Goal: Task Accomplishment & Management: Manage account settings

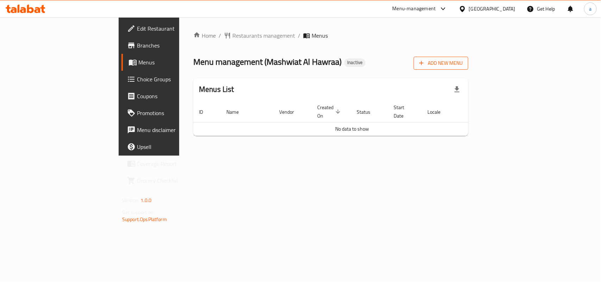
click at [463, 62] on span "Add New Menu" at bounding box center [440, 63] width 43 height 9
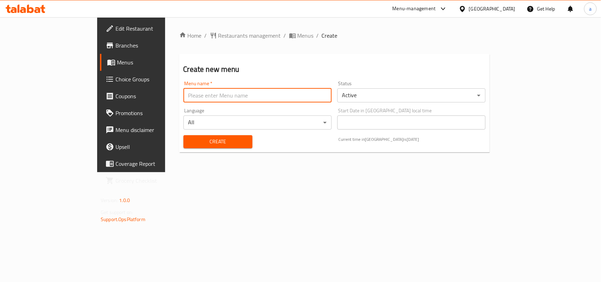
click at [302, 92] on input "text" at bounding box center [257, 95] width 148 height 14
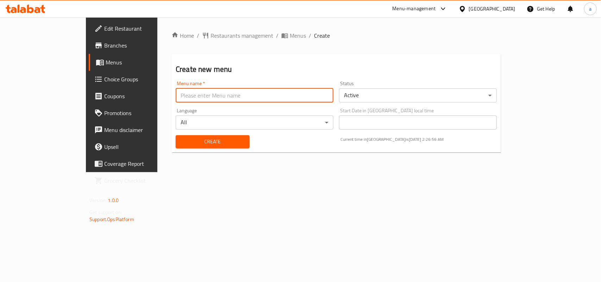
type input "AMAR"
click at [181, 144] on span "Create" at bounding box center [212, 141] width 63 height 9
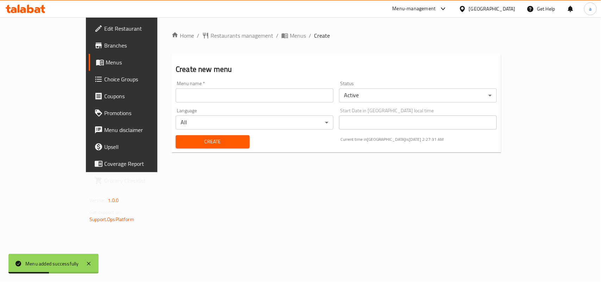
click at [262, 86] on div "Menu name   * Menu name *" at bounding box center [255, 91] width 158 height 21
click at [290, 31] on span "Menus" at bounding box center [298, 35] width 16 height 8
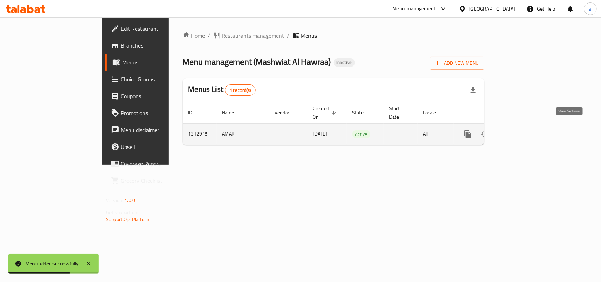
click at [522, 132] on icon "enhanced table" at bounding box center [518, 134] width 6 height 6
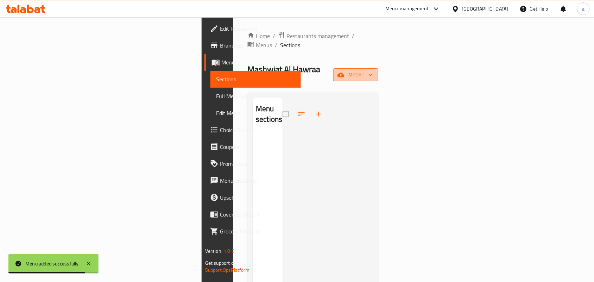
click at [373, 70] on span "import" at bounding box center [356, 74] width 34 height 9
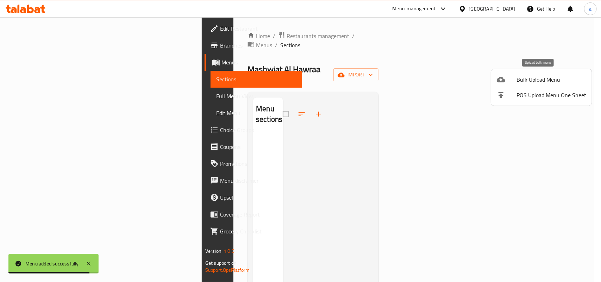
click at [531, 80] on span "Bulk Upload Menu" at bounding box center [551, 79] width 70 height 8
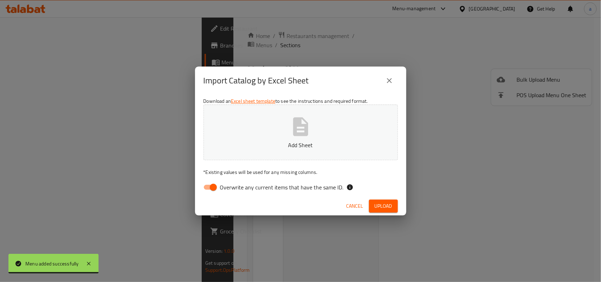
click at [218, 187] on input "Overwrite any current items that have the same ID." at bounding box center [213, 187] width 40 height 13
checkbox input "false"
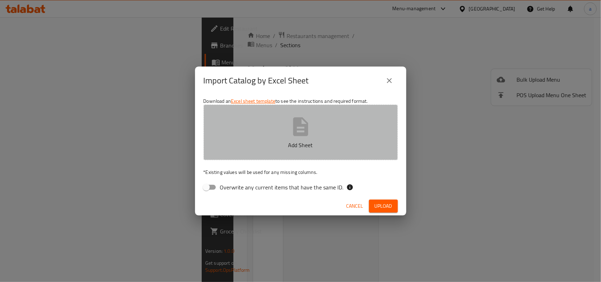
click at [283, 148] on p "Add Sheet" at bounding box center [300, 145] width 172 height 8
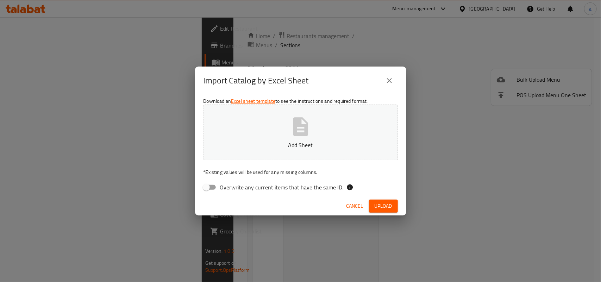
click at [299, 138] on button "Add Sheet" at bounding box center [300, 133] width 194 height 56
click at [382, 74] on button "close" at bounding box center [389, 80] width 17 height 17
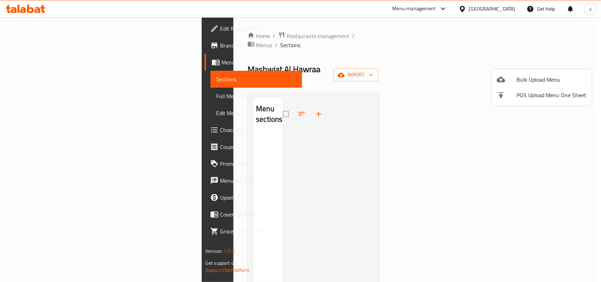
click at [513, 83] on div at bounding box center [507, 79] width 20 height 8
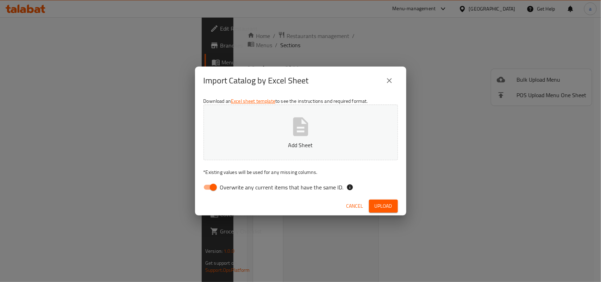
click at [214, 185] on input "Overwrite any current items that have the same ID." at bounding box center [213, 187] width 40 height 13
checkbox input "false"
click at [304, 120] on icon "button" at bounding box center [300, 126] width 15 height 19
click at [380, 208] on span "Upload" at bounding box center [384, 206] width 18 height 9
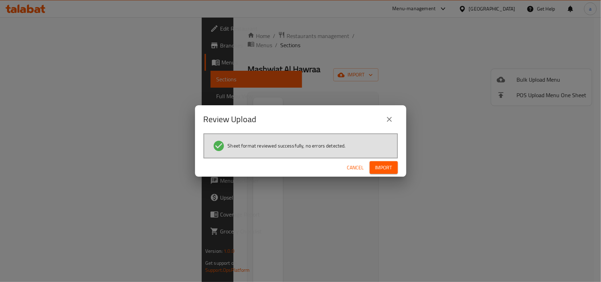
click at [386, 164] on span "Import" at bounding box center [383, 167] width 17 height 9
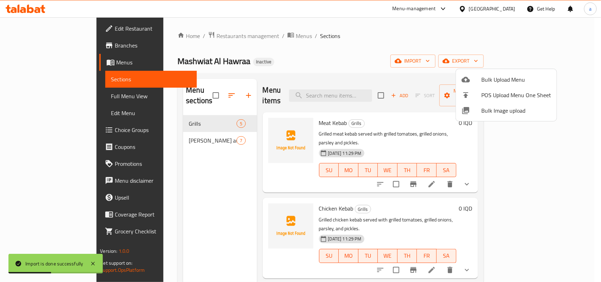
click at [203, 189] on div at bounding box center [300, 141] width 601 height 282
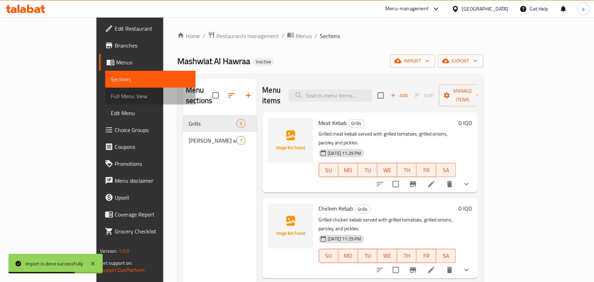
click at [111, 100] on span "Full Menu View" at bounding box center [150, 96] width 79 height 8
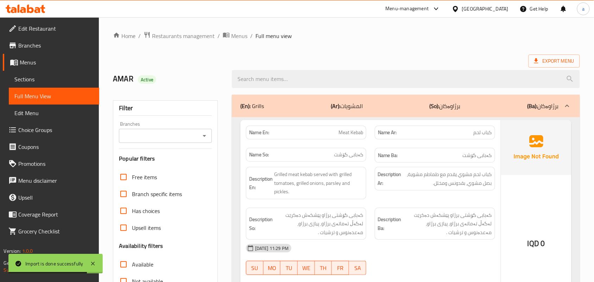
click at [207, 135] on icon "Open" at bounding box center [204, 136] width 8 height 8
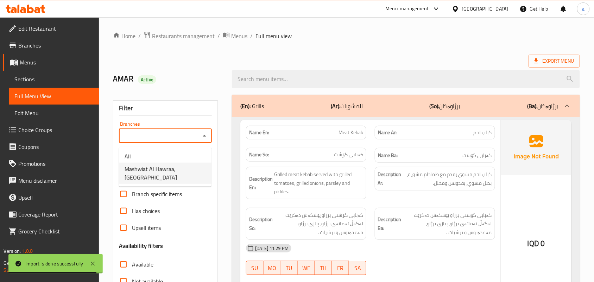
click at [168, 166] on span "Mashwiat Al Hawraa, [GEOGRAPHIC_DATA]" at bounding box center [165, 173] width 81 height 17
type input "Mashwiat Al Hawraa, [GEOGRAPHIC_DATA]"
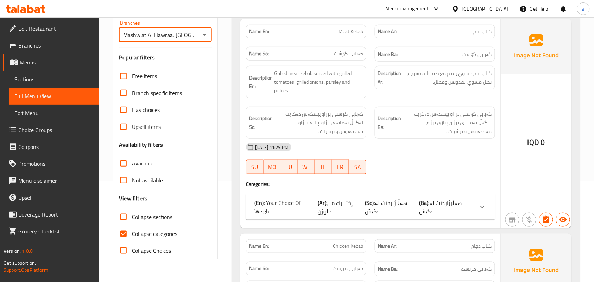
scroll to position [205, 0]
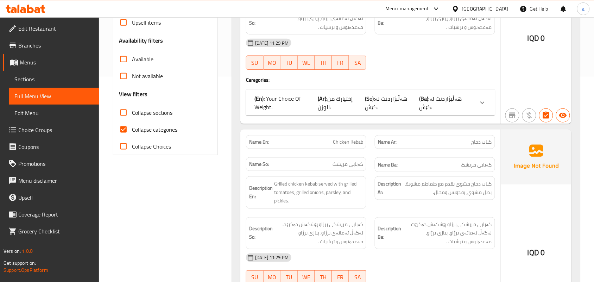
click at [119, 131] on input "Collapse categories" at bounding box center [123, 129] width 17 height 17
checkbox input "false"
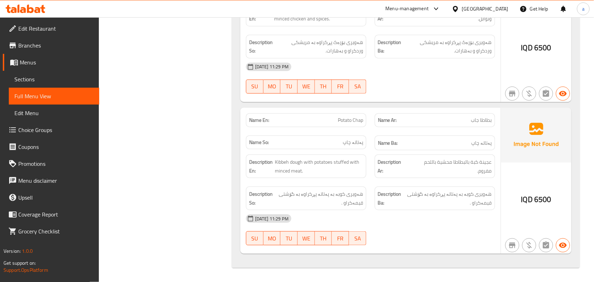
scroll to position [2554, 0]
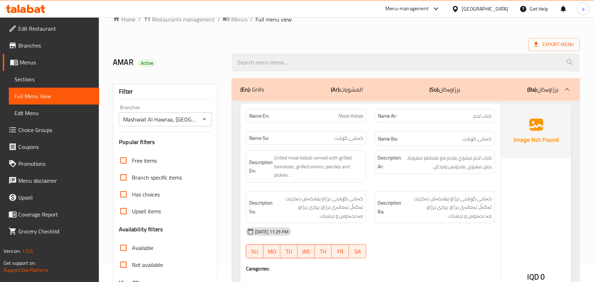
scroll to position [0, 0]
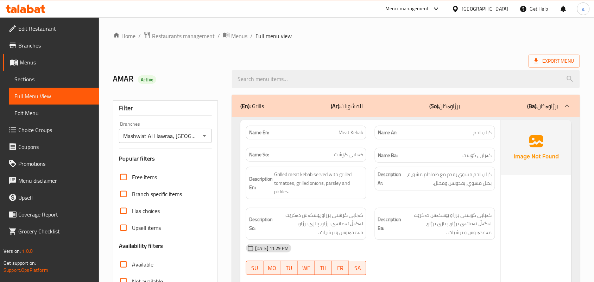
click at [206, 37] on span "Restaurants management" at bounding box center [183, 36] width 63 height 8
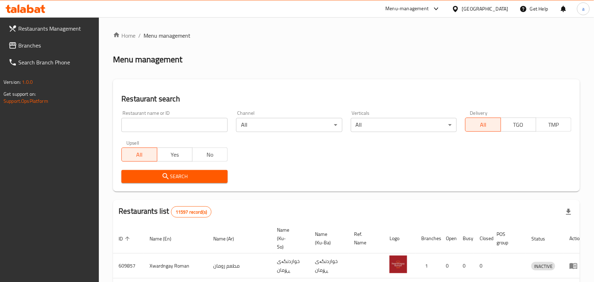
click at [179, 127] on input "search" at bounding box center [174, 125] width 106 height 14
paste input "La Gusto Lounge"
type input "La Gusto Lounge"
click button "Search" at bounding box center [174, 176] width 106 height 13
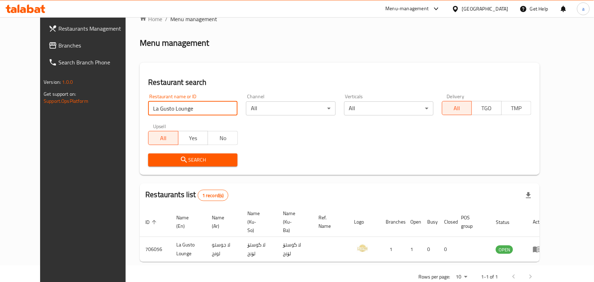
scroll to position [32, 0]
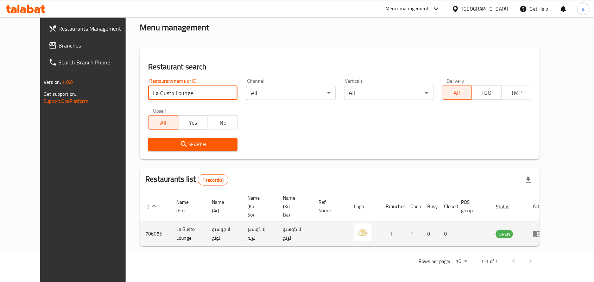
click at [541, 232] on icon "enhanced table" at bounding box center [537, 233] width 8 height 8
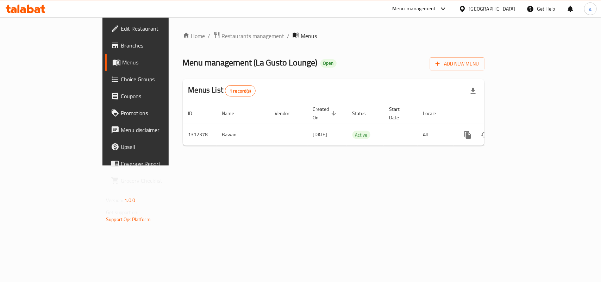
click at [105, 34] on link "Edit Restaurant" at bounding box center [153, 28] width 97 height 17
